Goal: Transaction & Acquisition: Purchase product/service

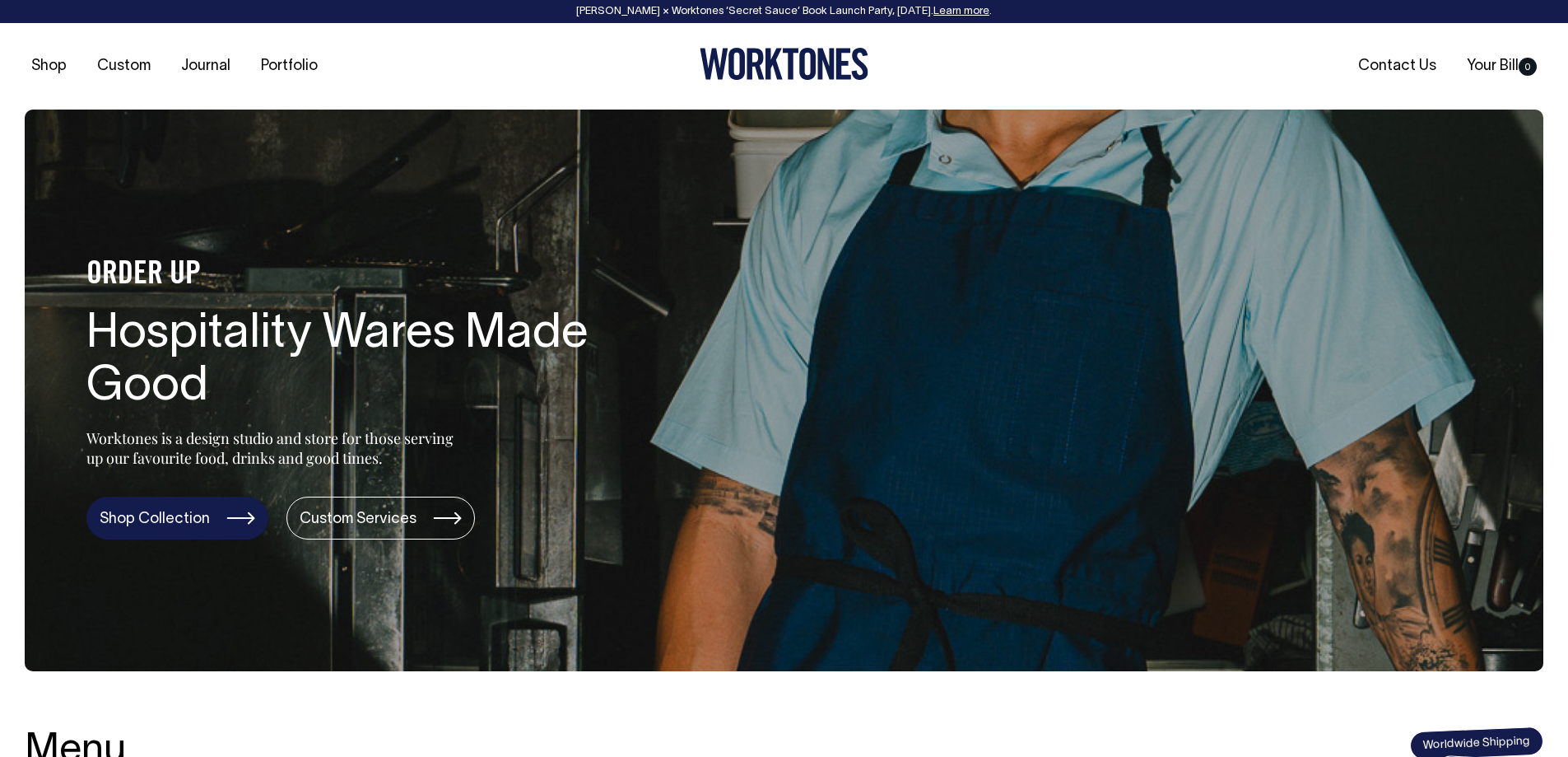
click at [231, 520] on link "Shop Collection" at bounding box center [177, 519] width 182 height 43
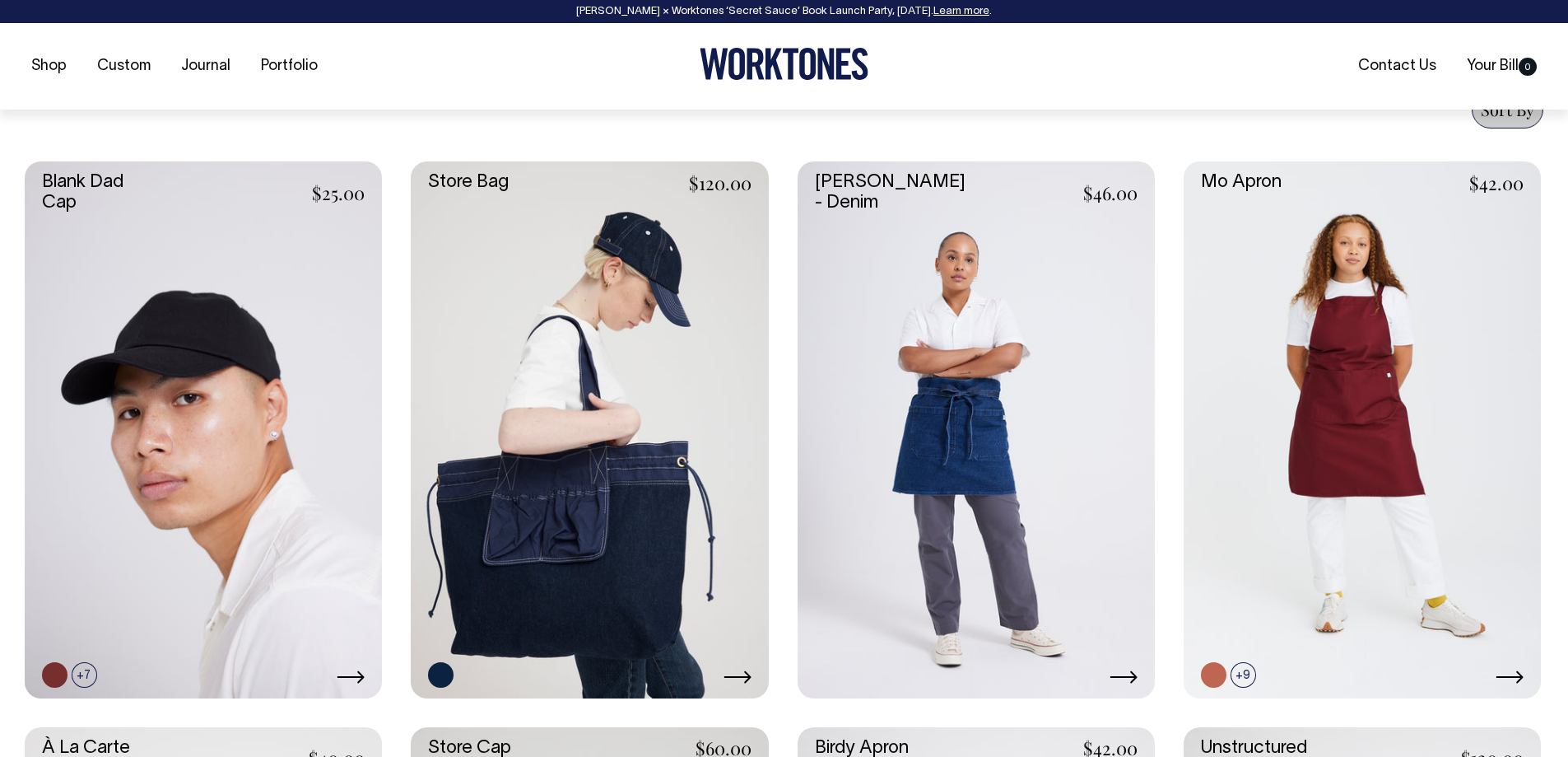
scroll to position [659, 0]
click at [277, 63] on link "Portfolio" at bounding box center [289, 66] width 70 height 27
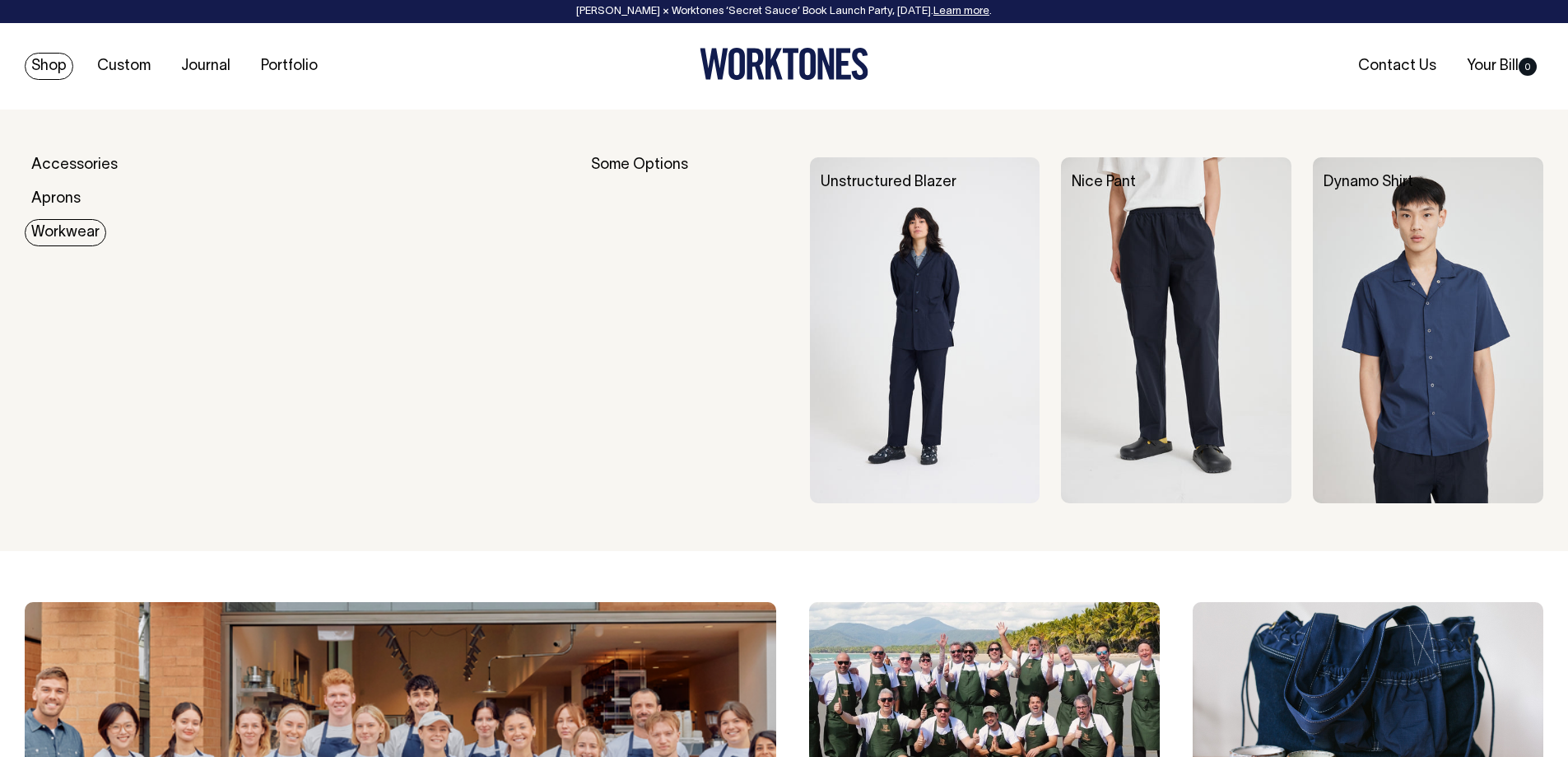
click at [56, 229] on link "Workwear" at bounding box center [66, 233] width 81 height 27
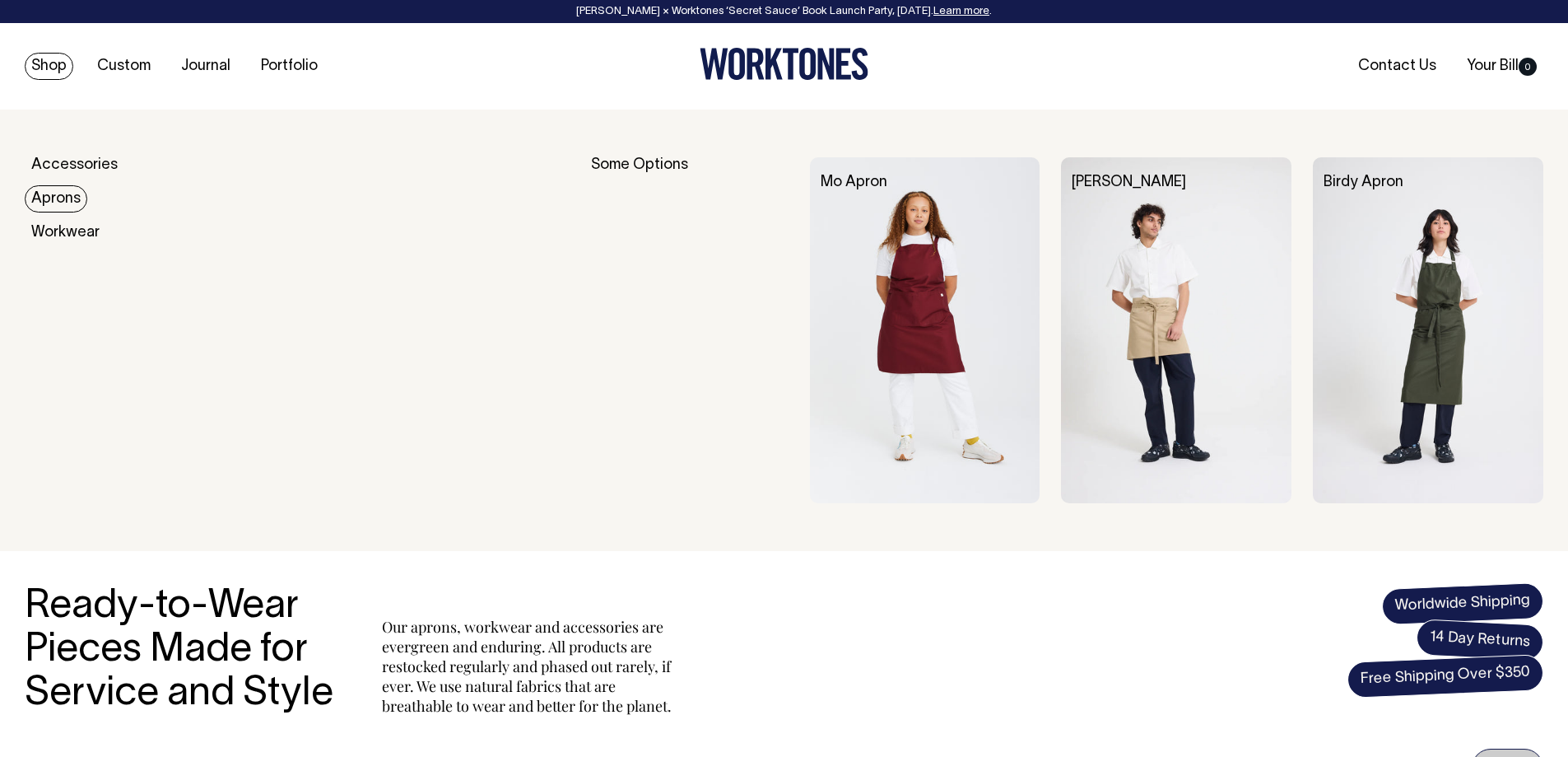
click at [44, 204] on link "Aprons" at bounding box center [56, 199] width 62 height 27
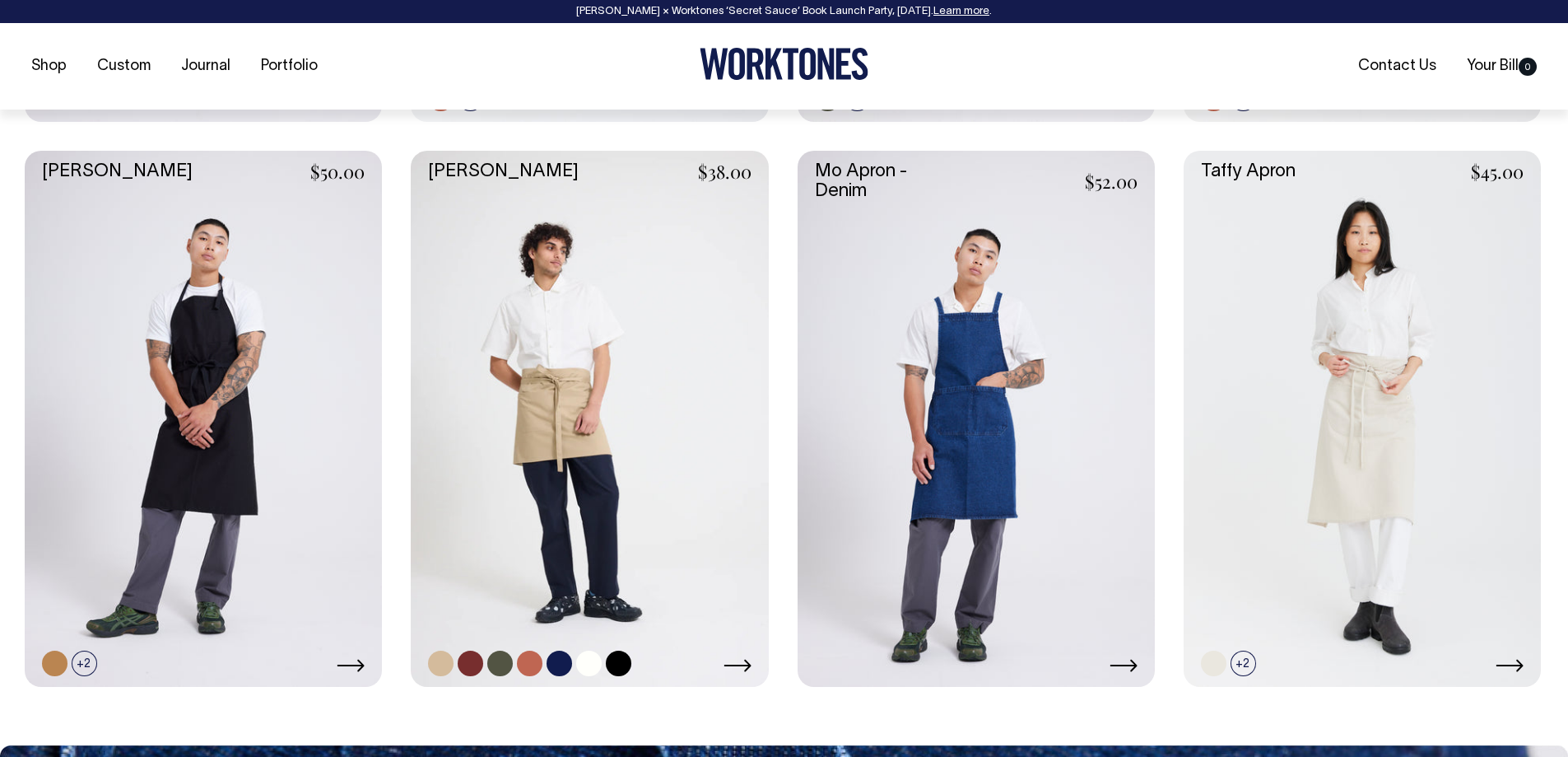
scroll to position [1236, 0]
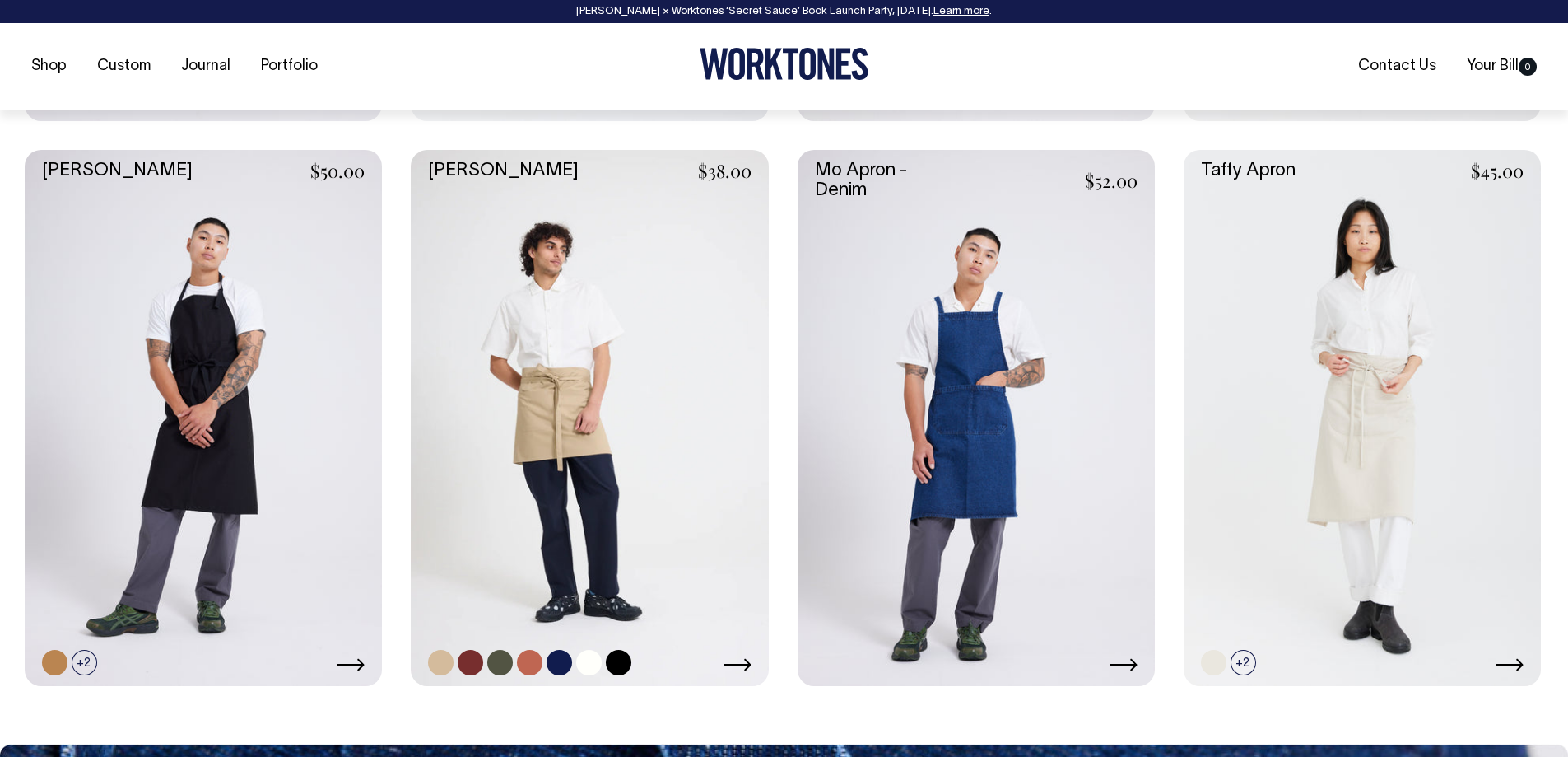
click at [567, 410] on link at bounding box center [590, 417] width 357 height 536
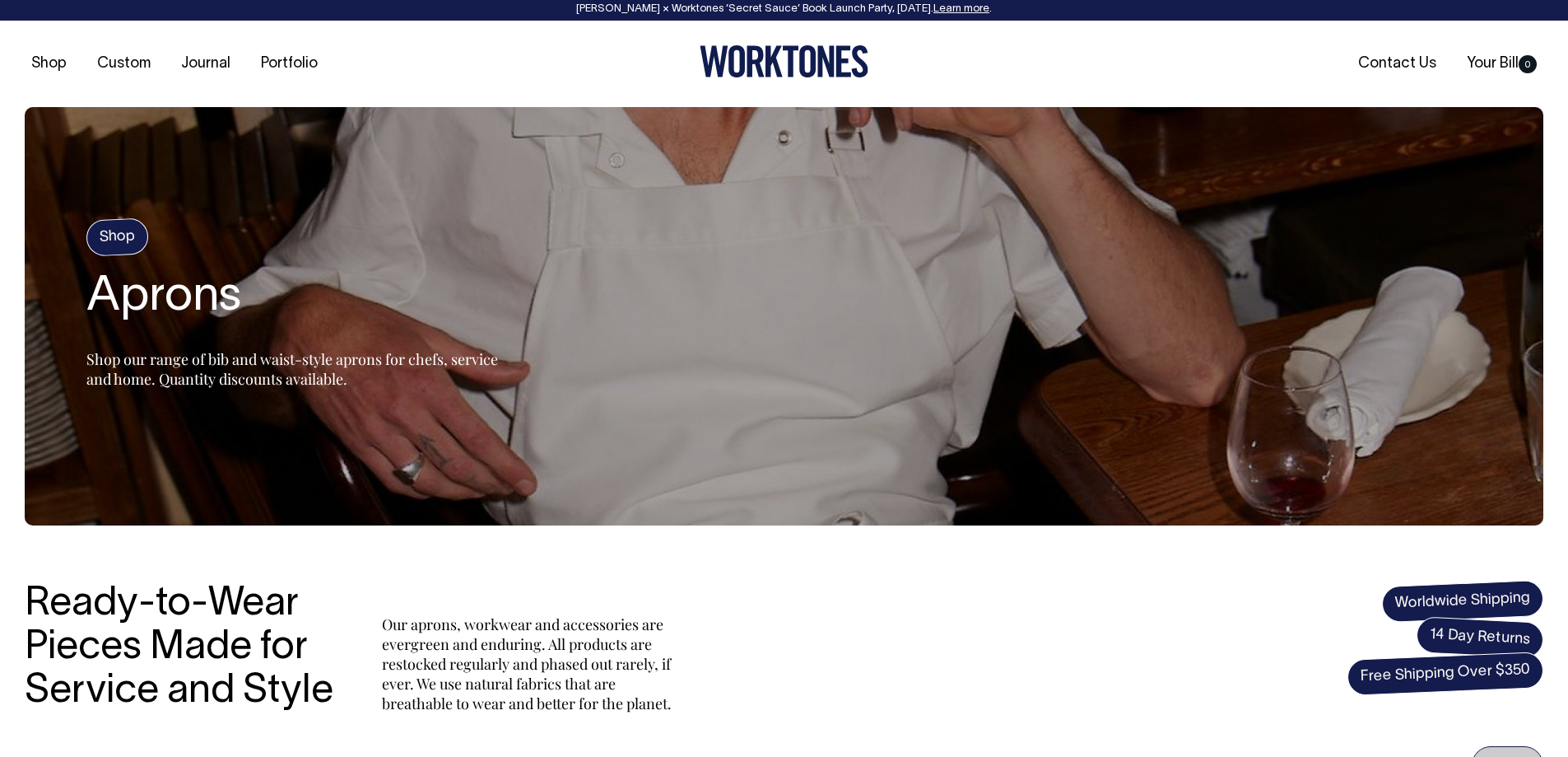
scroll to position [0, 0]
